Goal: Find specific page/section: Find specific page/section

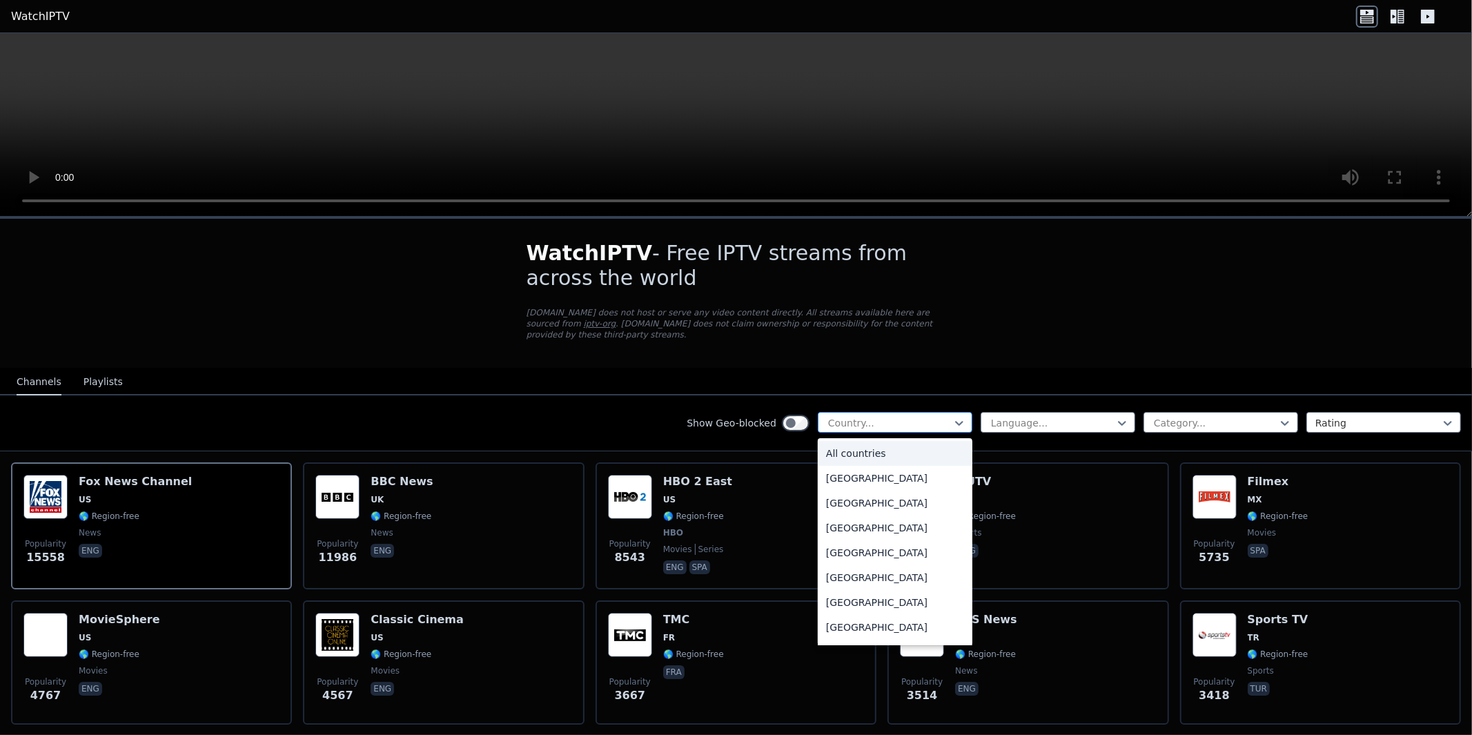
click at [882, 416] on div at bounding box center [890, 423] width 126 height 14
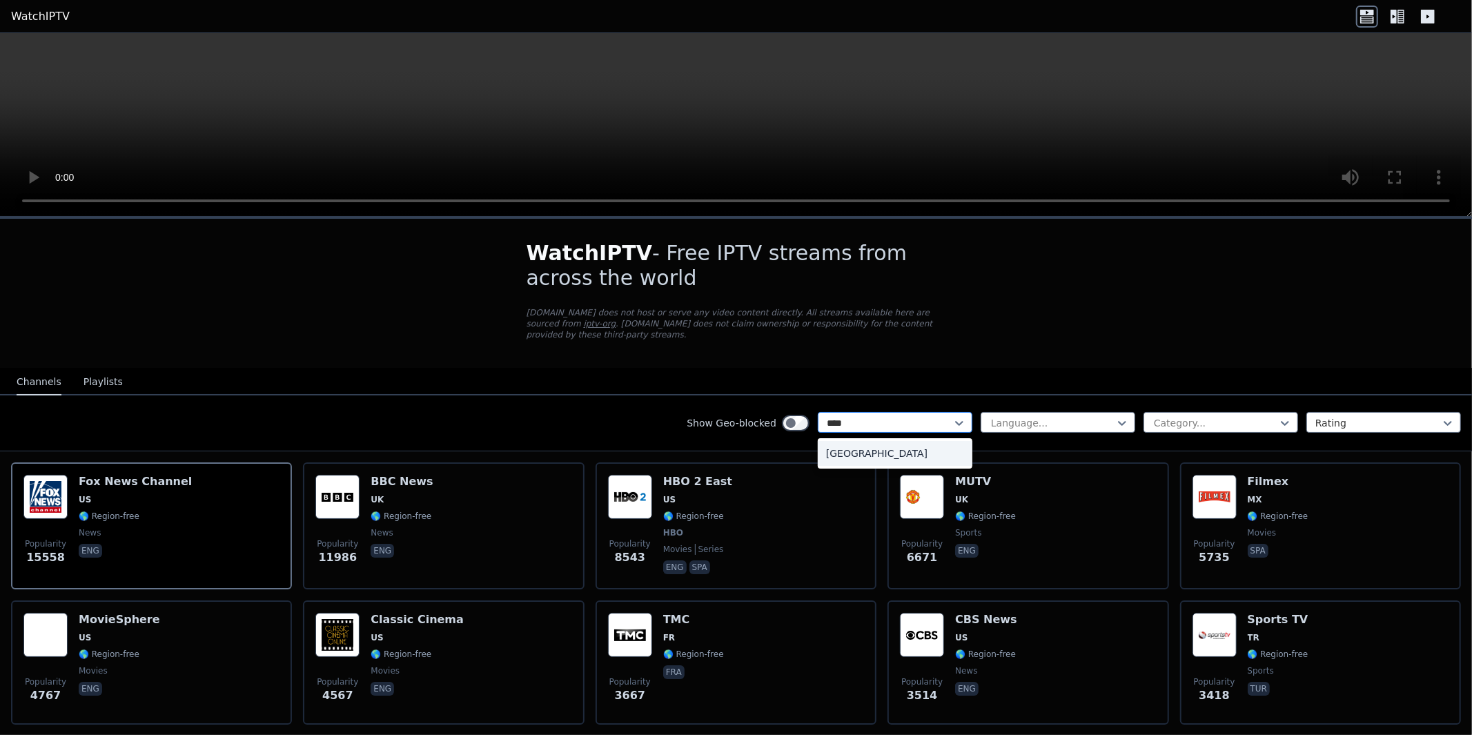
type input "*****"
click at [825, 442] on div "[GEOGRAPHIC_DATA]" at bounding box center [895, 453] width 155 height 25
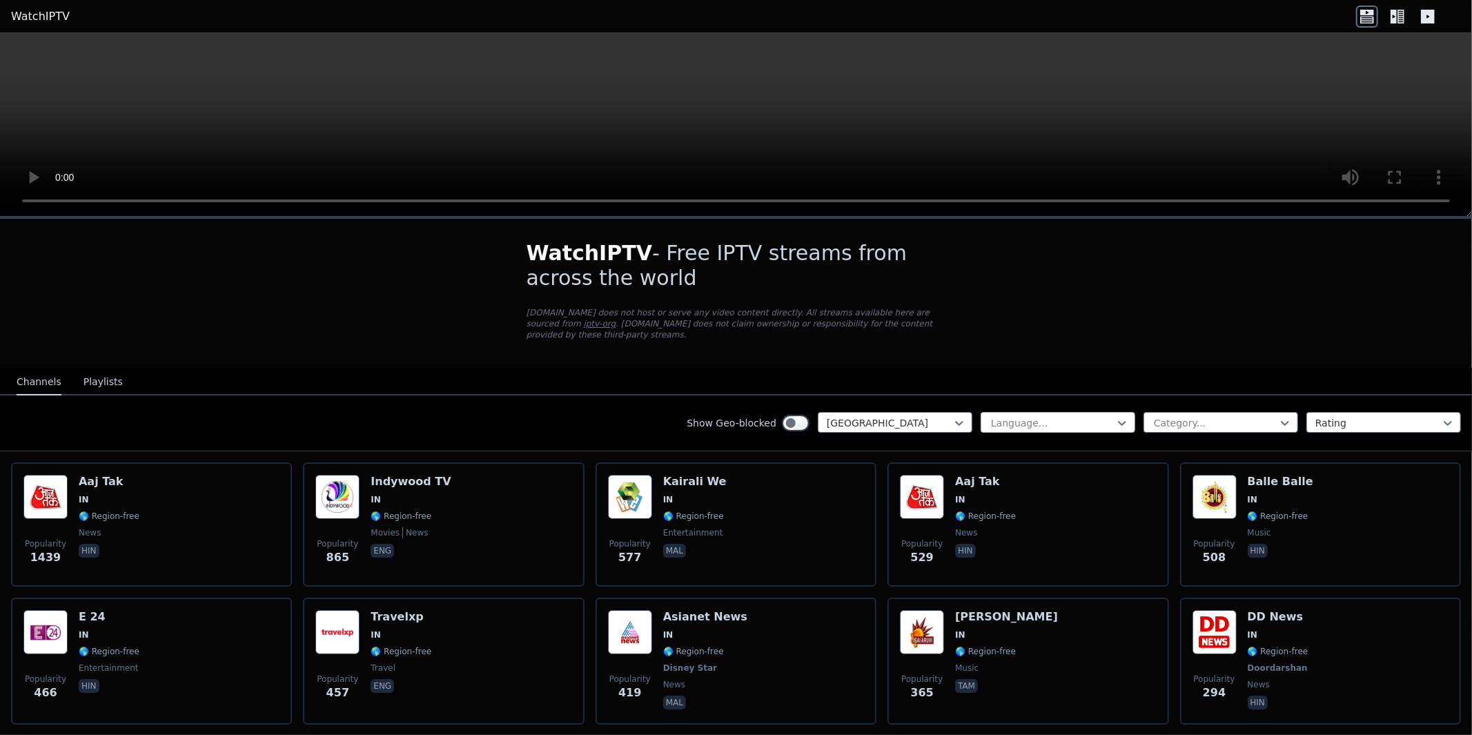
click at [1088, 416] on div at bounding box center [1053, 423] width 126 height 14
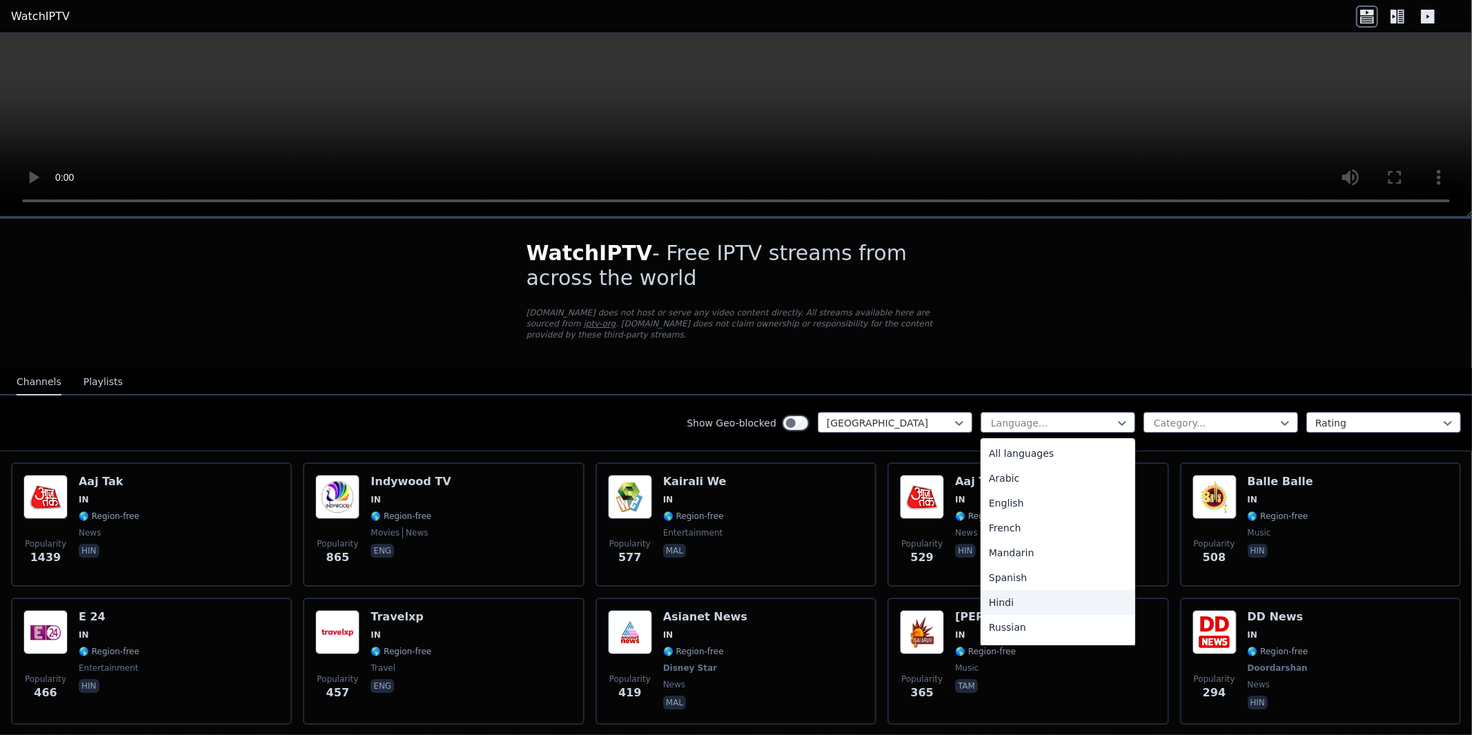
click at [985, 594] on div "Hindi" at bounding box center [1058, 602] width 155 height 25
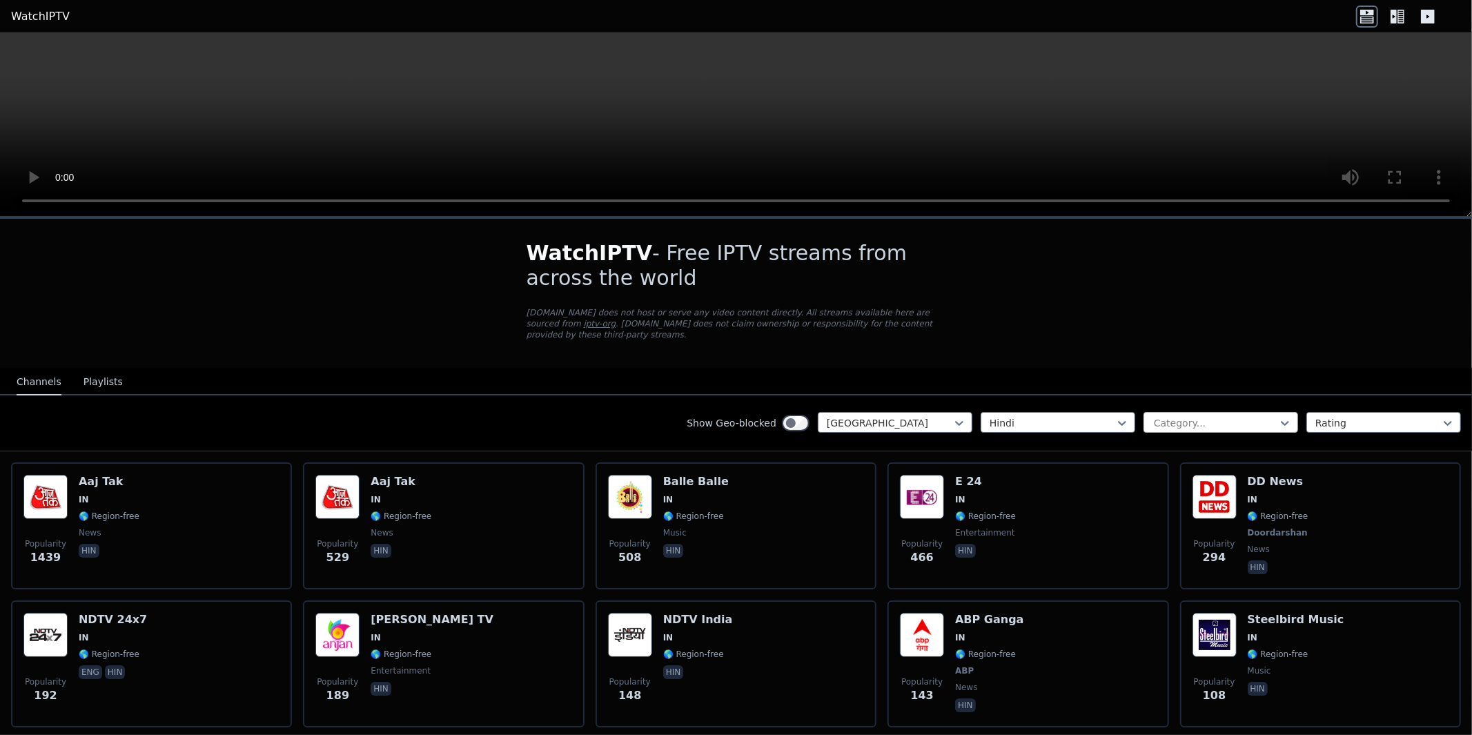
click at [1234, 416] on div at bounding box center [1216, 423] width 126 height 14
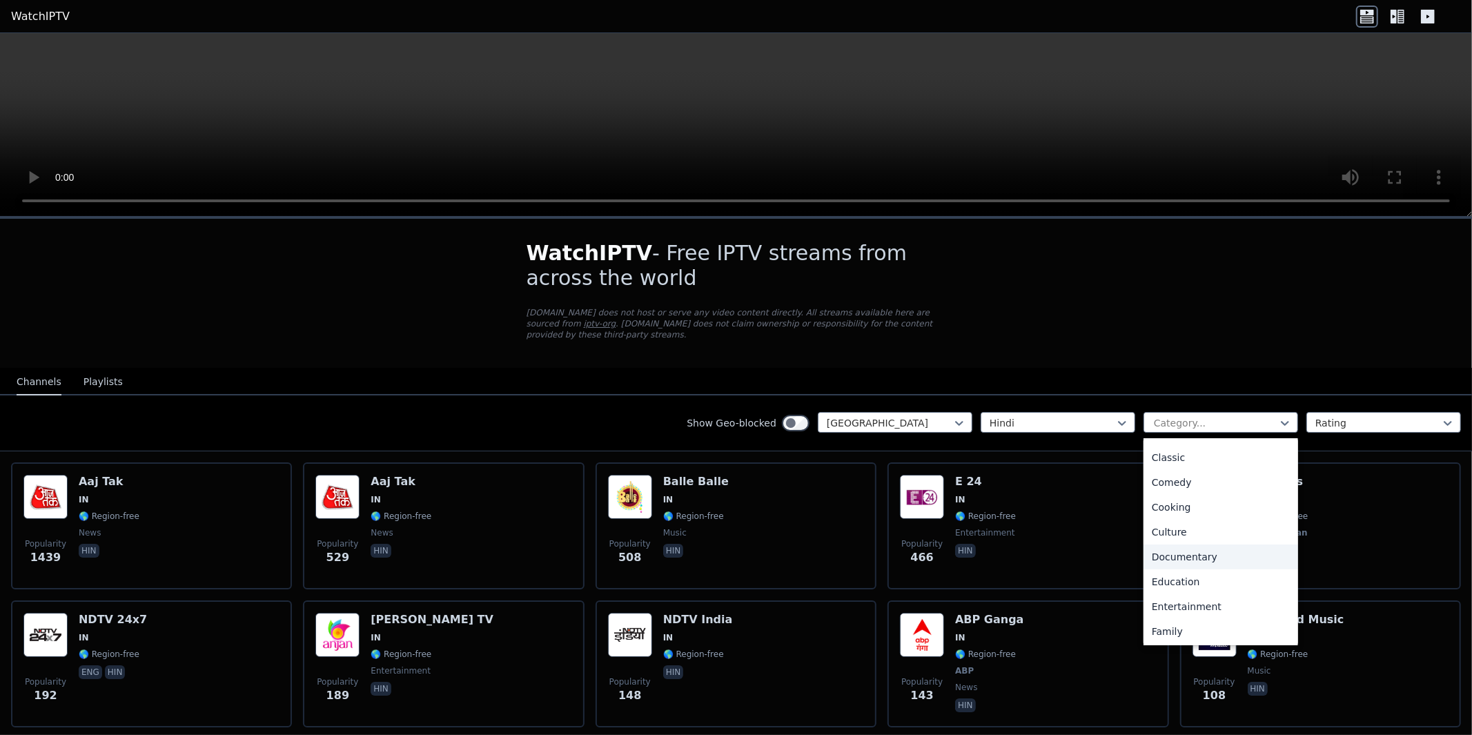
scroll to position [97, 0]
click at [1173, 593] on div "Entertainment" at bounding box center [1221, 605] width 155 height 25
